Goal: Transaction & Acquisition: Purchase product/service

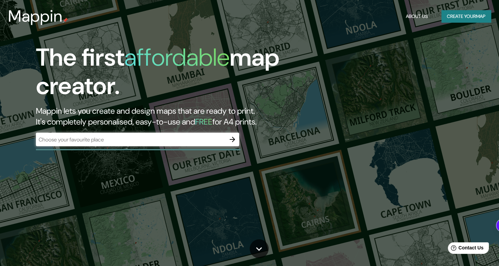
click at [459, 64] on div "The first affordable map creator. Mappin lets you create and design maps that a…" at bounding box center [249, 133] width 499 height 266
click at [462, 48] on div "The first affordable map creator. Mappin lets you create and design maps that a…" at bounding box center [249, 133] width 499 height 266
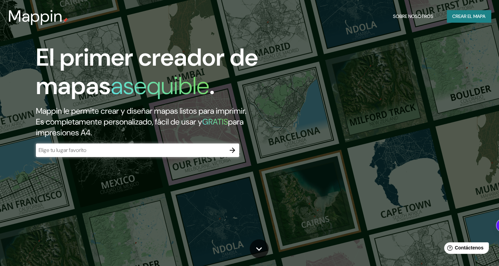
click at [113, 150] on input "text" at bounding box center [131, 150] width 190 height 8
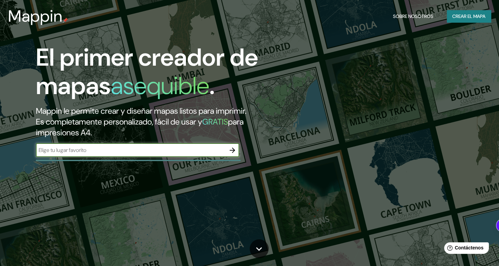
type input "Perú"
click at [231, 148] on icon "button" at bounding box center [232, 150] width 8 height 8
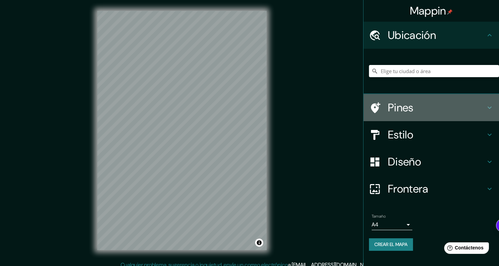
click at [435, 106] on h4 "Pines" at bounding box center [437, 108] width 98 height 14
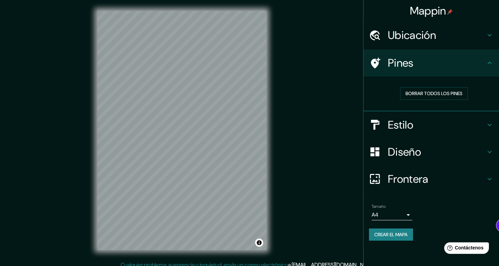
click at [400, 39] on h4 "Ubicación" at bounding box center [437, 35] width 98 height 14
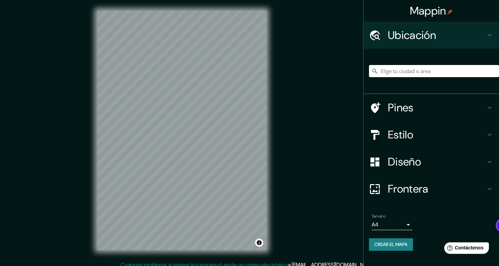
click at [419, 75] on input "Elige tu ciudad o área" at bounding box center [434, 71] width 130 height 12
click at [416, 70] on input "Elige tu ciudad o área" at bounding box center [434, 71] width 130 height 12
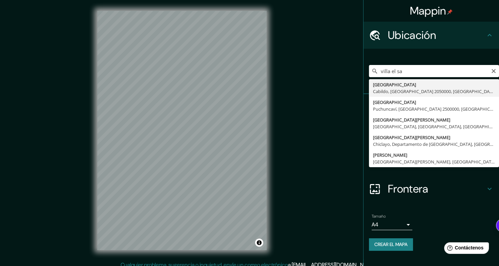
type input "Villa El Salvador, Chiclayo, Departamento de Lambayeque, Perú"
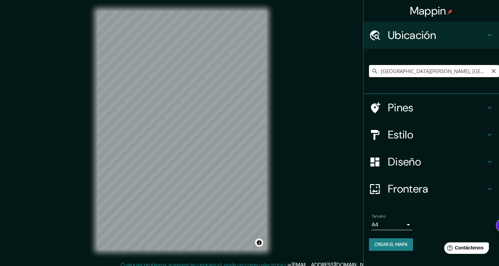
click at [472, 70] on input "Villa El Salvador, Chiclayo, Departamento de Lambayeque, Perú" at bounding box center [434, 71] width 130 height 12
click at [492, 69] on icon "Claro" at bounding box center [494, 71] width 4 height 4
click at [464, 75] on input "Elige tu ciudad o área" at bounding box center [434, 71] width 130 height 12
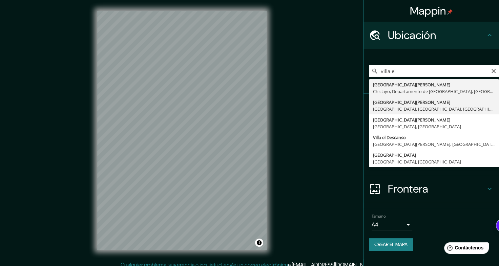
type input "Villa El Salvador, Lima, Provincia de Lima, Perú"
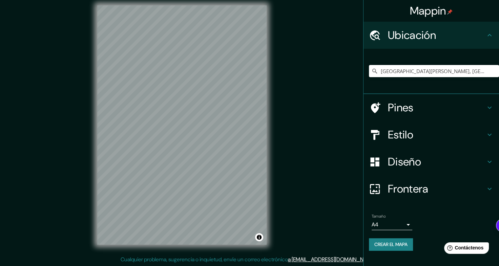
scroll to position [6, 0]
click at [469, 164] on h4 "Diseño" at bounding box center [437, 162] width 98 height 14
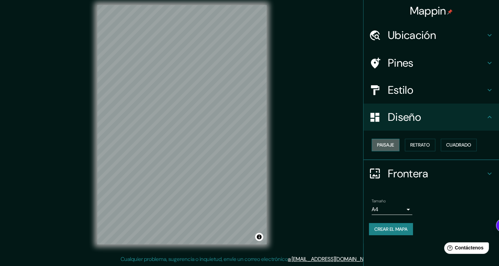
click at [393, 145] on font "Paisaje" at bounding box center [385, 145] width 17 height 8
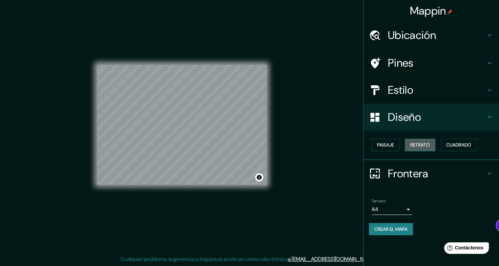
drag, startPoint x: 416, startPoint y: 144, endPoint x: 424, endPoint y: 144, distance: 7.5
click at [417, 144] on font "Retrato" at bounding box center [420, 145] width 20 height 8
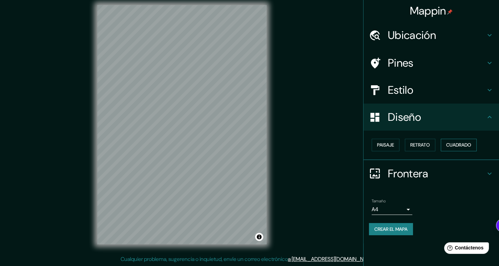
click at [454, 144] on font "Cuadrado" at bounding box center [458, 145] width 25 height 8
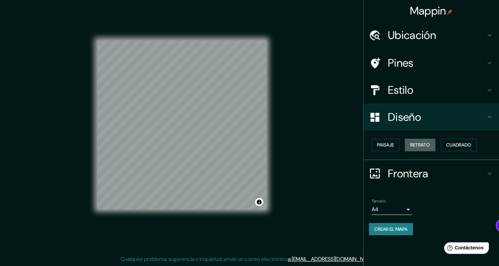
click at [435, 145] on button "Retrato" at bounding box center [420, 145] width 31 height 13
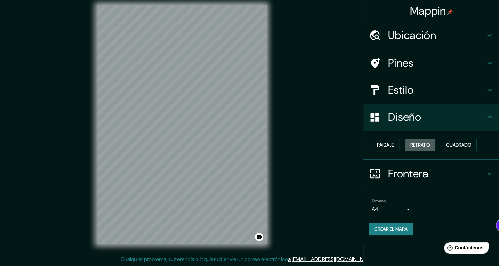
drag, startPoint x: 413, startPoint y: 147, endPoint x: 382, endPoint y: 143, distance: 31.4
click at [412, 147] on font "Retrato" at bounding box center [420, 145] width 20 height 8
click at [381, 143] on font "Paisaje" at bounding box center [385, 145] width 17 height 8
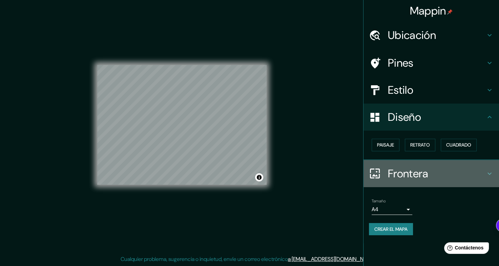
click at [420, 175] on h4 "Frontera" at bounding box center [437, 174] width 98 height 14
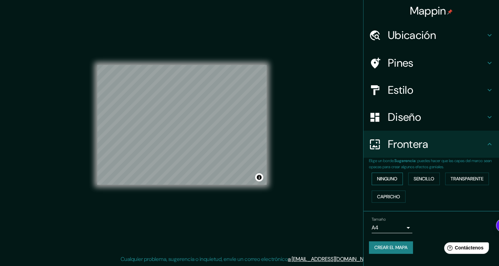
click at [398, 182] on font "Ninguno" at bounding box center [387, 179] width 20 height 8
click at [421, 181] on font "Sencillo" at bounding box center [424, 179] width 21 height 8
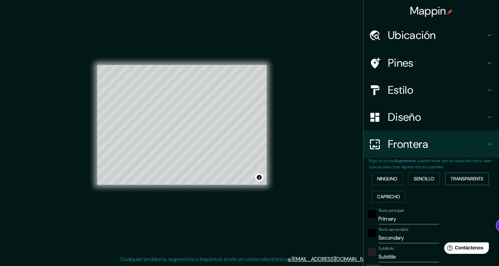
click at [459, 176] on font "Transparente" at bounding box center [467, 179] width 33 height 8
click at [382, 195] on font "Capricho" at bounding box center [388, 197] width 23 height 8
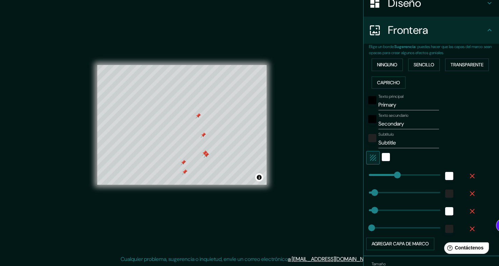
scroll to position [154, 0]
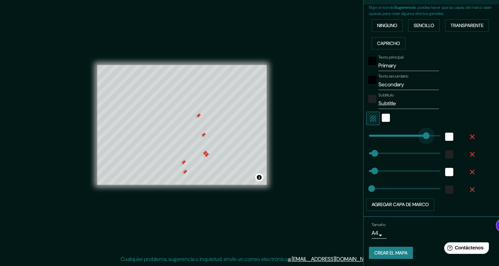
type input "490"
drag, startPoint x: 407, startPoint y: 139, endPoint x: 434, endPoint y: 136, distance: 27.3
type input "0"
drag, startPoint x: 399, startPoint y: 135, endPoint x: 343, endPoint y: 136, distance: 55.6
type input "253"
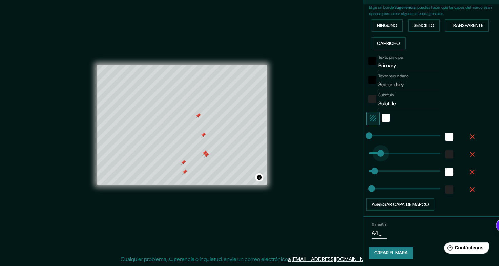
drag, startPoint x: 376, startPoint y: 152, endPoint x: 400, endPoint y: 152, distance: 24.1
type input "395"
drag, startPoint x: 400, startPoint y: 152, endPoint x: 420, endPoint y: 153, distance: 20.3
type input "65"
drag, startPoint x: 415, startPoint y: 153, endPoint x: 373, endPoint y: 156, distance: 41.8
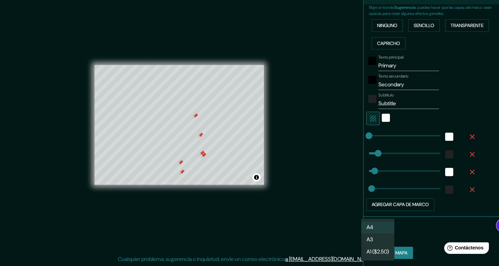
click at [377, 233] on body "Mappin Ubicación Villa El Salvador, Lima, Provincia de Lima, Perú Pines Estilo …" at bounding box center [249, 127] width 499 height 266
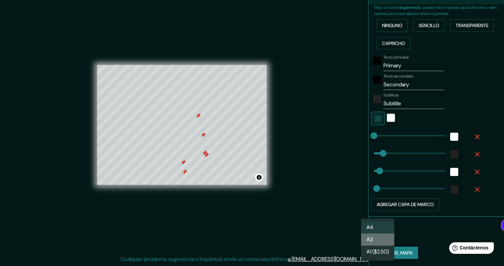
click at [377, 239] on li "A3" at bounding box center [377, 240] width 33 height 12
type input "a4"
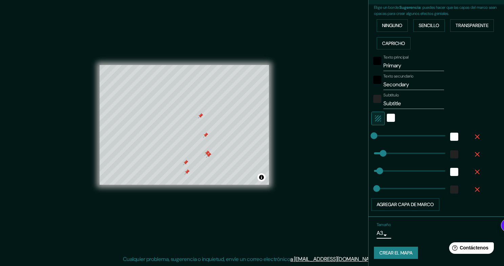
click at [376, 230] on body "Mappin Ubicación Villa El Salvador, Lima, Provincia de Lima, Perú Pines Estilo …" at bounding box center [252, 127] width 504 height 266
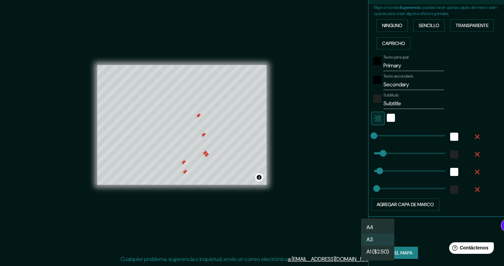
click at [408, 236] on div at bounding box center [252, 133] width 504 height 266
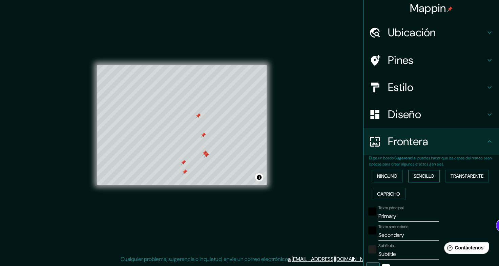
scroll to position [0, 0]
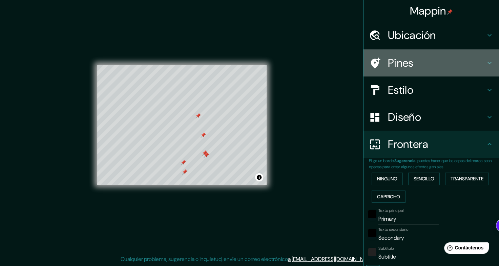
click at [425, 60] on h4 "Pines" at bounding box center [437, 63] width 98 height 14
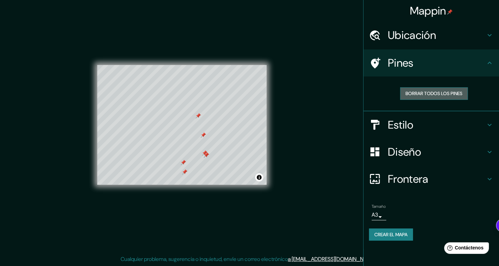
click at [427, 92] on font "Borrar todos los pines" at bounding box center [434, 93] width 57 height 8
click at [424, 148] on h4 "Diseño" at bounding box center [437, 152] width 98 height 14
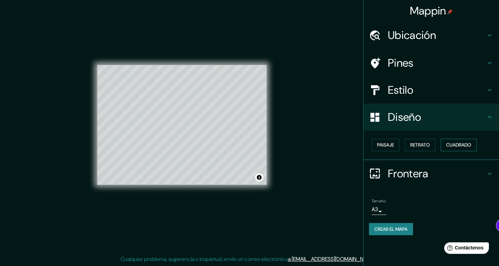
click at [458, 144] on font "Cuadrado" at bounding box center [458, 145] width 25 height 8
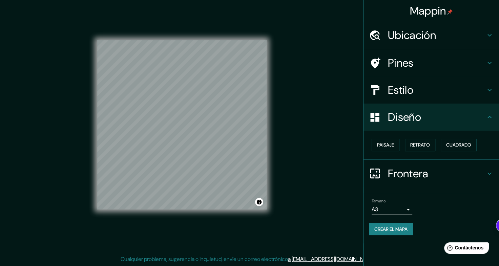
drag, startPoint x: 432, startPoint y: 145, endPoint x: 427, endPoint y: 146, distance: 5.1
click at [432, 145] on button "Retrato" at bounding box center [420, 145] width 31 height 13
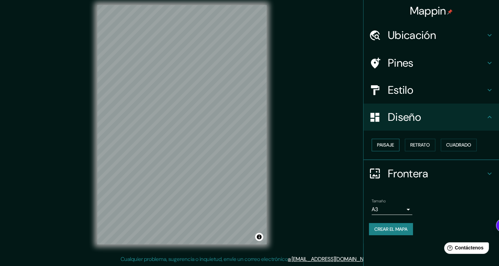
click at [386, 144] on font "Paisaje" at bounding box center [385, 145] width 17 height 8
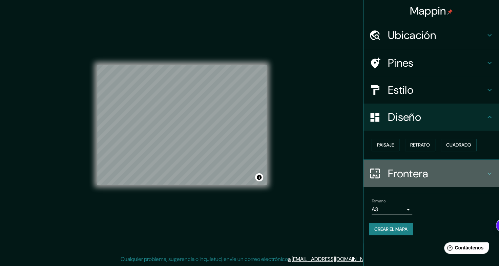
click at [424, 174] on h4 "Frontera" at bounding box center [437, 174] width 98 height 14
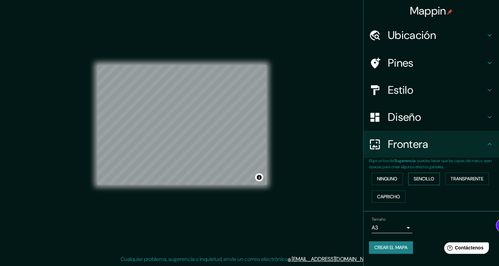
click at [432, 179] on font "Sencillo" at bounding box center [424, 179] width 21 height 8
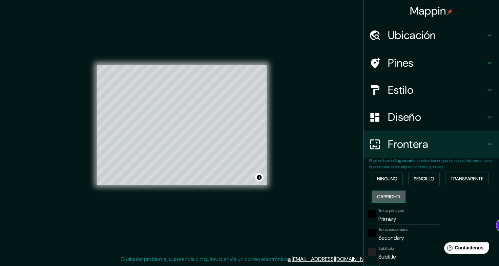
click at [382, 201] on button "Capricho" at bounding box center [389, 197] width 34 height 13
drag, startPoint x: 452, startPoint y: 184, endPoint x: 459, endPoint y: 180, distance: 7.9
click at [458, 181] on button "Transparente" at bounding box center [467, 179] width 44 height 13
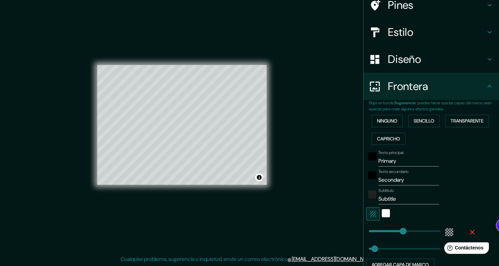
scroll to position [118, 0]
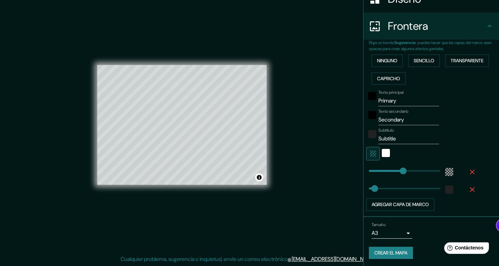
click at [396, 101] on input "Primary" at bounding box center [409, 101] width 61 height 11
click at [382, 63] on font "Ninguno" at bounding box center [387, 61] width 20 height 8
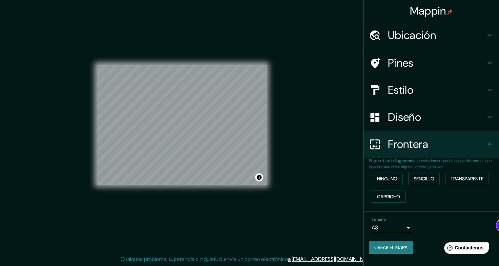
click at [414, 94] on h4 "Estilo" at bounding box center [437, 90] width 98 height 14
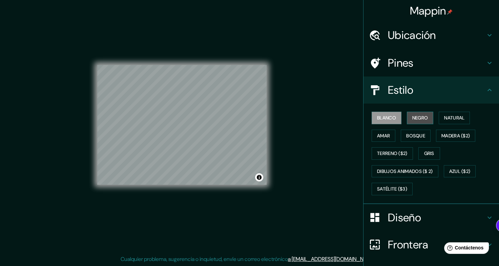
click at [414, 119] on font "Negro" at bounding box center [421, 118] width 16 height 8
click at [444, 117] on font "Natural" at bounding box center [454, 118] width 20 height 8
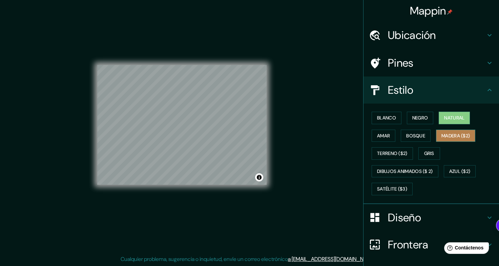
click at [442, 137] on font "Madera ($2)" at bounding box center [456, 136] width 28 height 8
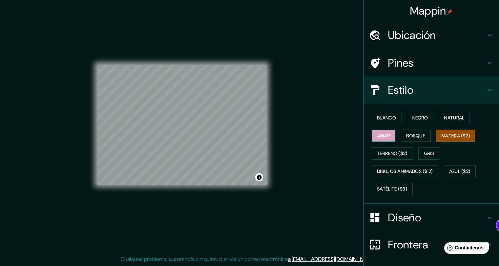
click at [378, 132] on font "Amar" at bounding box center [383, 136] width 13 height 8
click at [416, 136] on font "Bosque" at bounding box center [415, 136] width 19 height 8
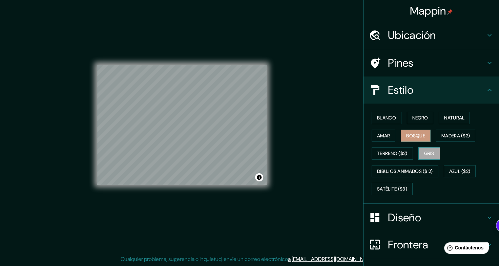
click at [427, 152] on font "Gris" at bounding box center [429, 153] width 10 height 8
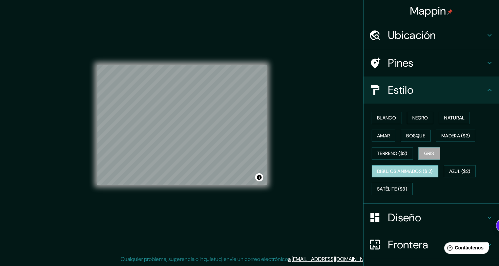
click at [400, 174] on font "Dibujos animados ($ 2)" at bounding box center [405, 171] width 56 height 8
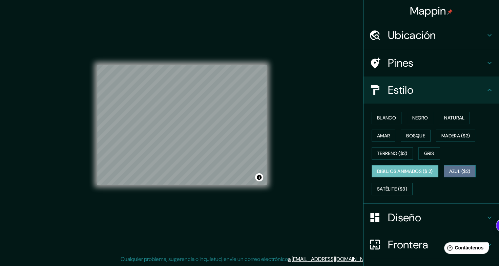
click at [459, 172] on font "Azul ($2)" at bounding box center [459, 171] width 21 height 8
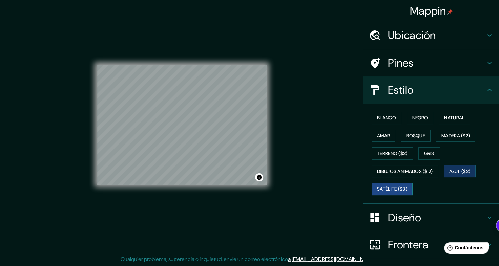
click at [394, 188] on font "Satélite ($3)" at bounding box center [392, 189] width 30 height 8
click at [447, 132] on font "Madera ($2)" at bounding box center [456, 136] width 28 height 8
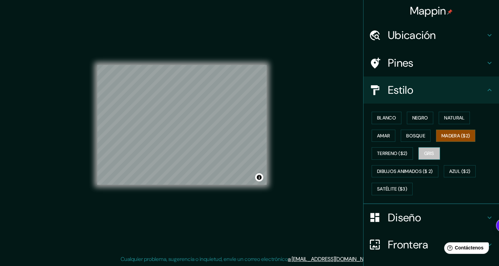
click at [425, 153] on font "Gris" at bounding box center [429, 153] width 10 height 8
click at [384, 137] on font "Amar" at bounding box center [383, 136] width 13 height 8
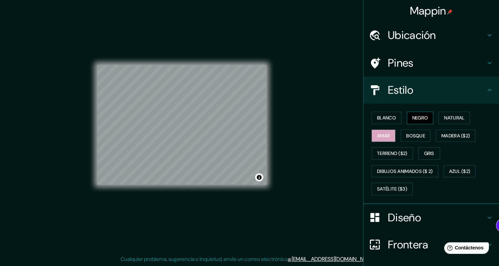
click at [413, 117] on font "Negro" at bounding box center [421, 118] width 16 height 8
click at [425, 67] on h4 "Pines" at bounding box center [437, 63] width 98 height 14
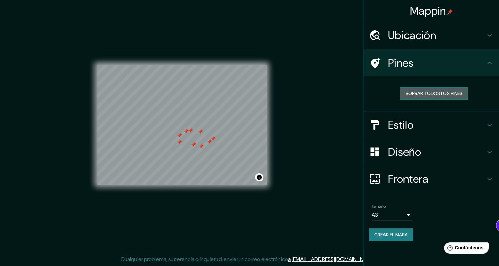
click at [436, 93] on font "Borrar todos los pines" at bounding box center [434, 93] width 57 height 8
click at [387, 234] on font "Crear el mapa" at bounding box center [391, 235] width 33 height 8
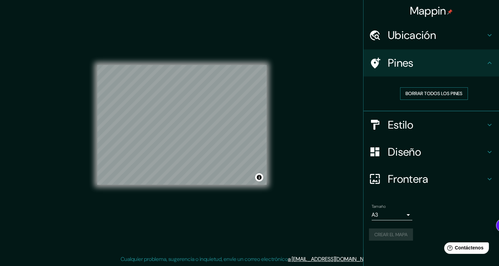
click at [441, 93] on font "Borrar todos los pines" at bounding box center [434, 93] width 57 height 8
click at [392, 237] on font "Crear el mapa" at bounding box center [391, 235] width 33 height 8
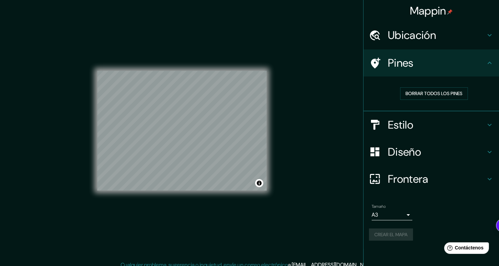
scroll to position [6, 0]
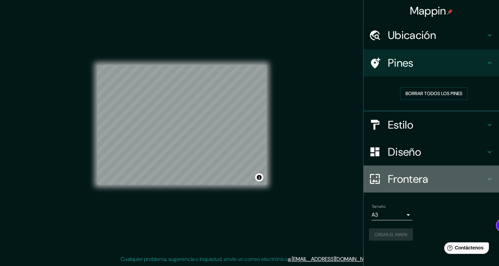
drag, startPoint x: 472, startPoint y: 174, endPoint x: 450, endPoint y: 175, distance: 21.4
click at [471, 174] on h4 "Frontera" at bounding box center [437, 180] width 98 height 14
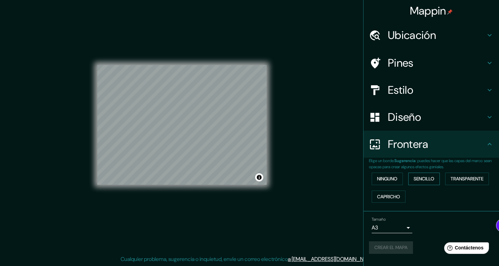
click at [418, 182] on font "Sencillo" at bounding box center [424, 179] width 21 height 8
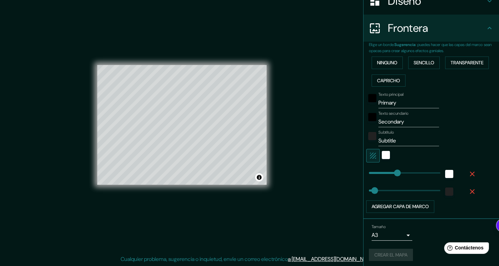
scroll to position [118, 0]
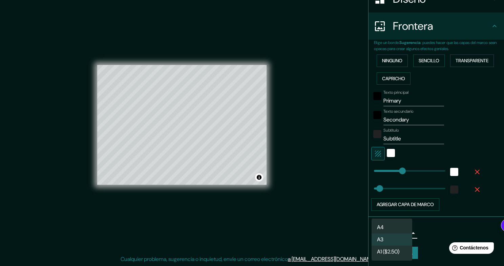
click at [401, 234] on body "Mappin Ubicación Villa El Salvador, Lima, Provincia de Lima, Perú Pines Estilo …" at bounding box center [252, 127] width 504 height 266
click at [429, 232] on div at bounding box center [252, 133] width 504 height 266
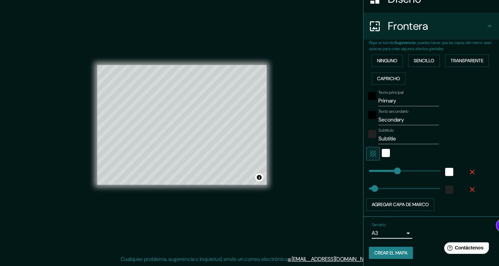
click at [470, 170] on icon "button" at bounding box center [472, 172] width 5 height 5
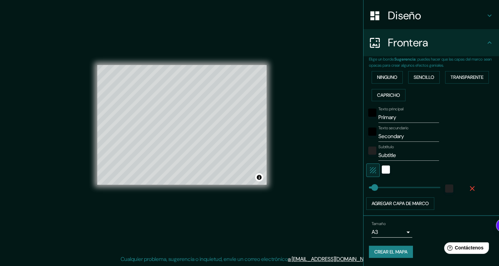
scroll to position [101, 0]
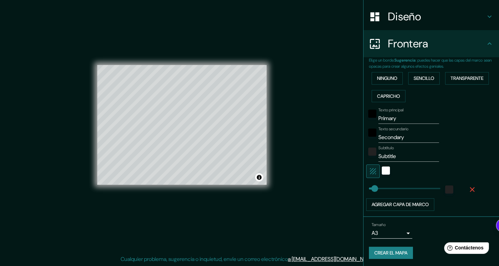
click at [468, 187] on icon "button" at bounding box center [472, 190] width 8 height 8
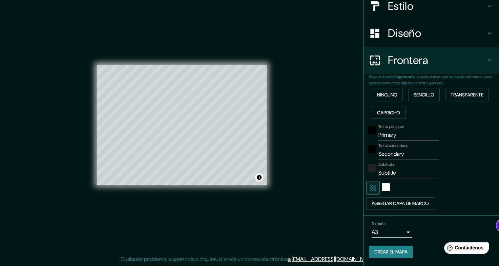
scroll to position [83, 0]
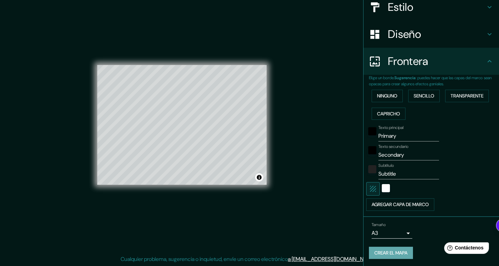
click at [396, 251] on font "Crear el mapa" at bounding box center [391, 253] width 33 height 8
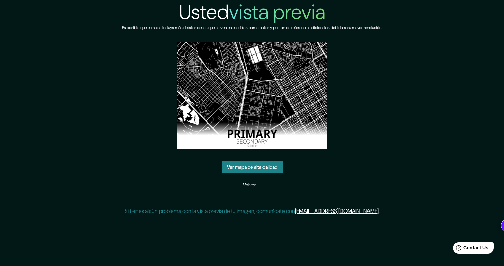
click at [262, 169] on link "Ver mapa de alta calidad" at bounding box center [252, 167] width 61 height 13
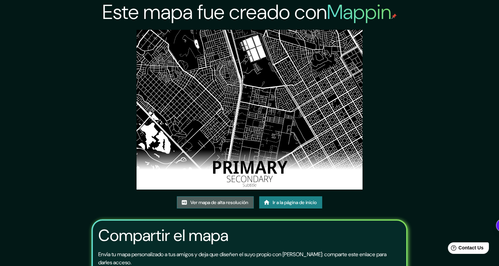
click at [199, 200] on font "Ver mapa de alta resolución" at bounding box center [219, 203] width 58 height 8
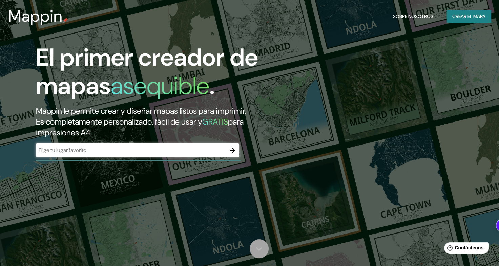
click at [265, 250] on link at bounding box center [259, 249] width 19 height 19
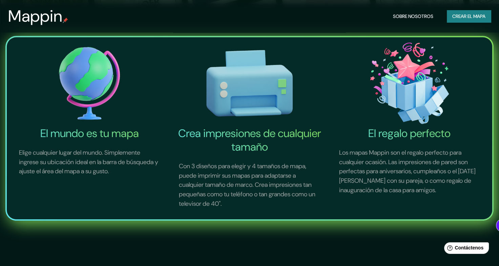
scroll to position [266, 0]
